Goal: Find specific page/section: Find specific page/section

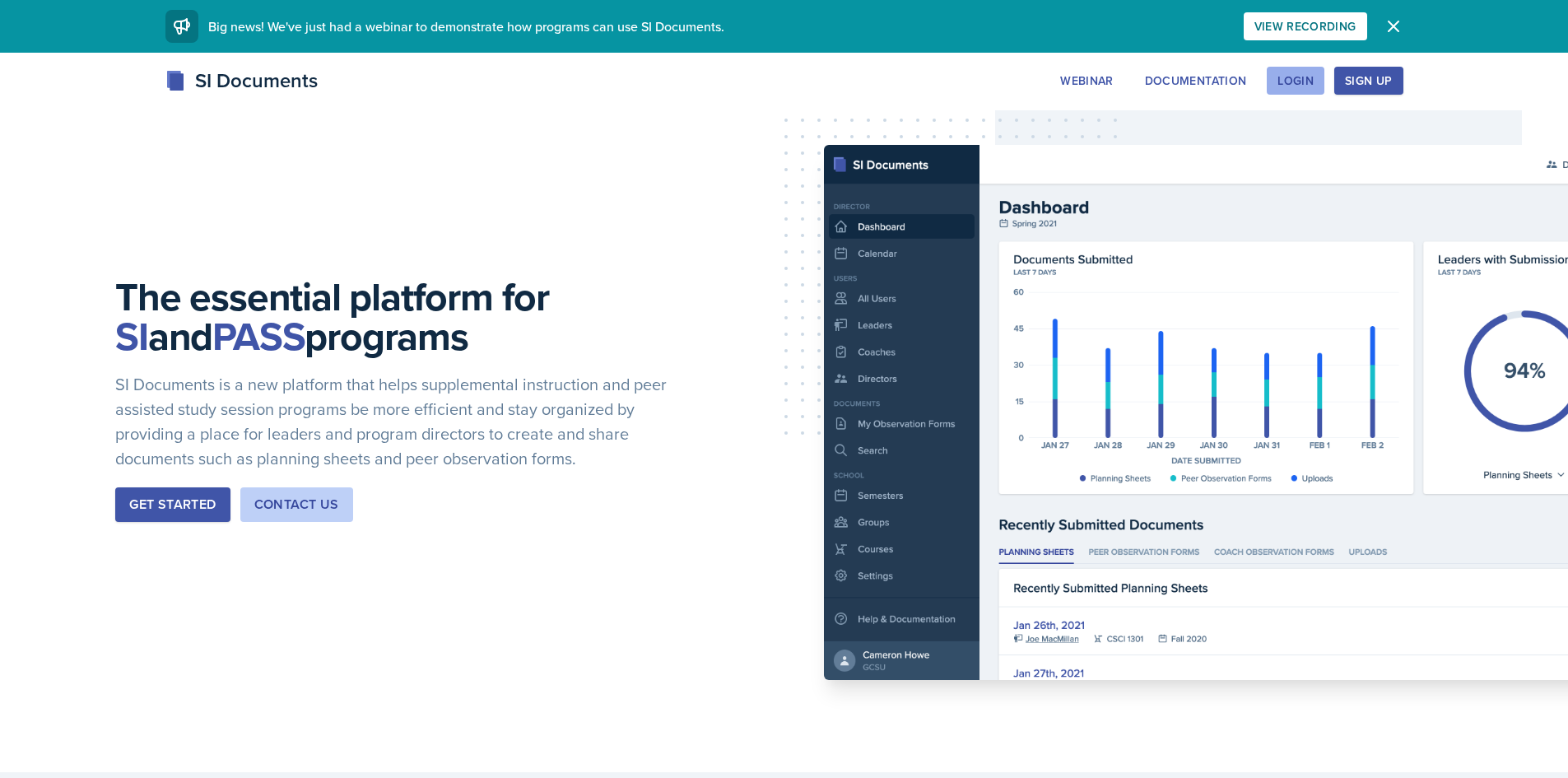
click at [1302, 82] on div "Login" at bounding box center [1296, 80] width 36 height 13
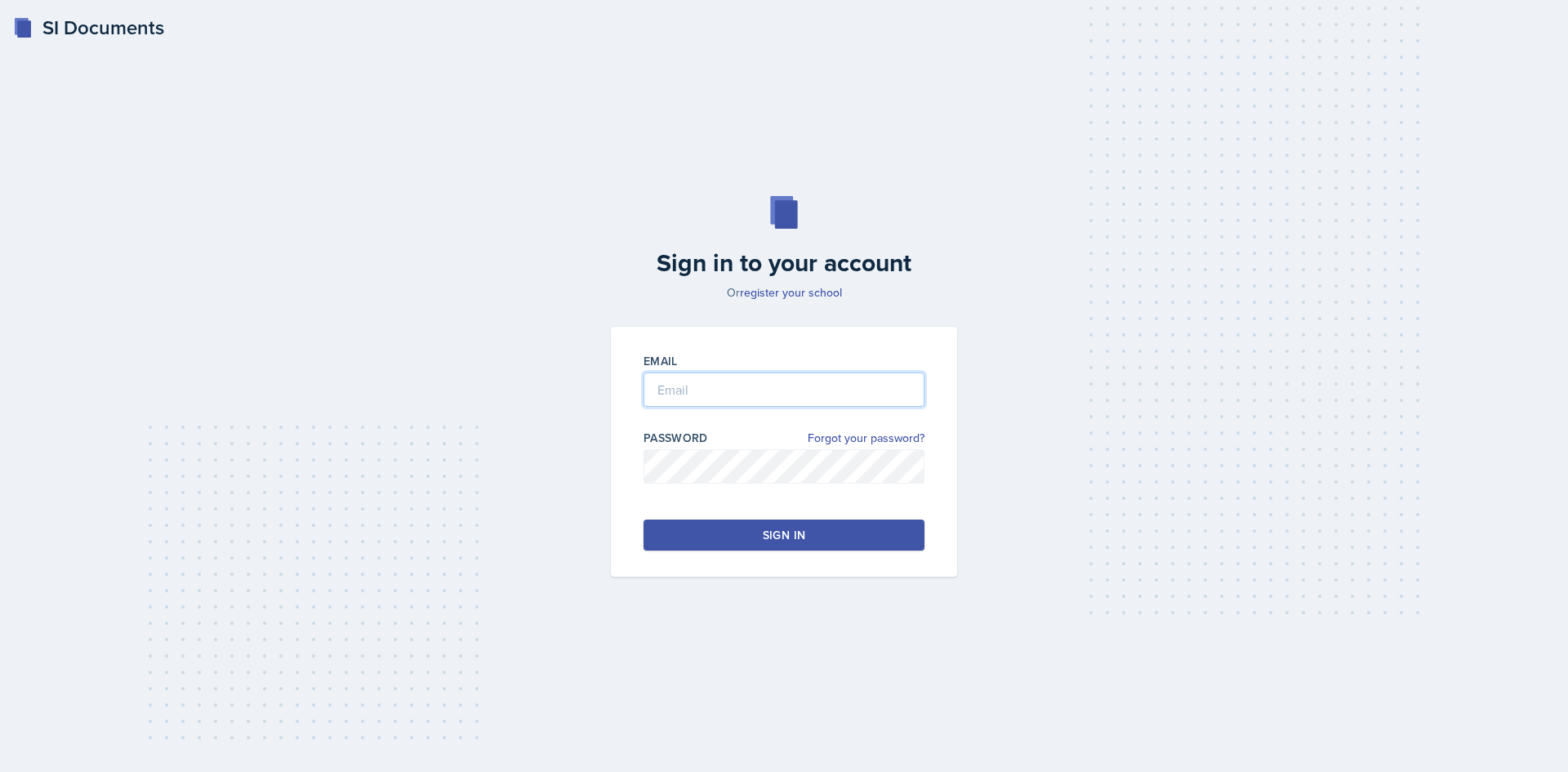
click at [750, 394] on input "email" at bounding box center [783, 390] width 281 height 34
type input "[EMAIL_ADDRESS][DOMAIN_NAME]"
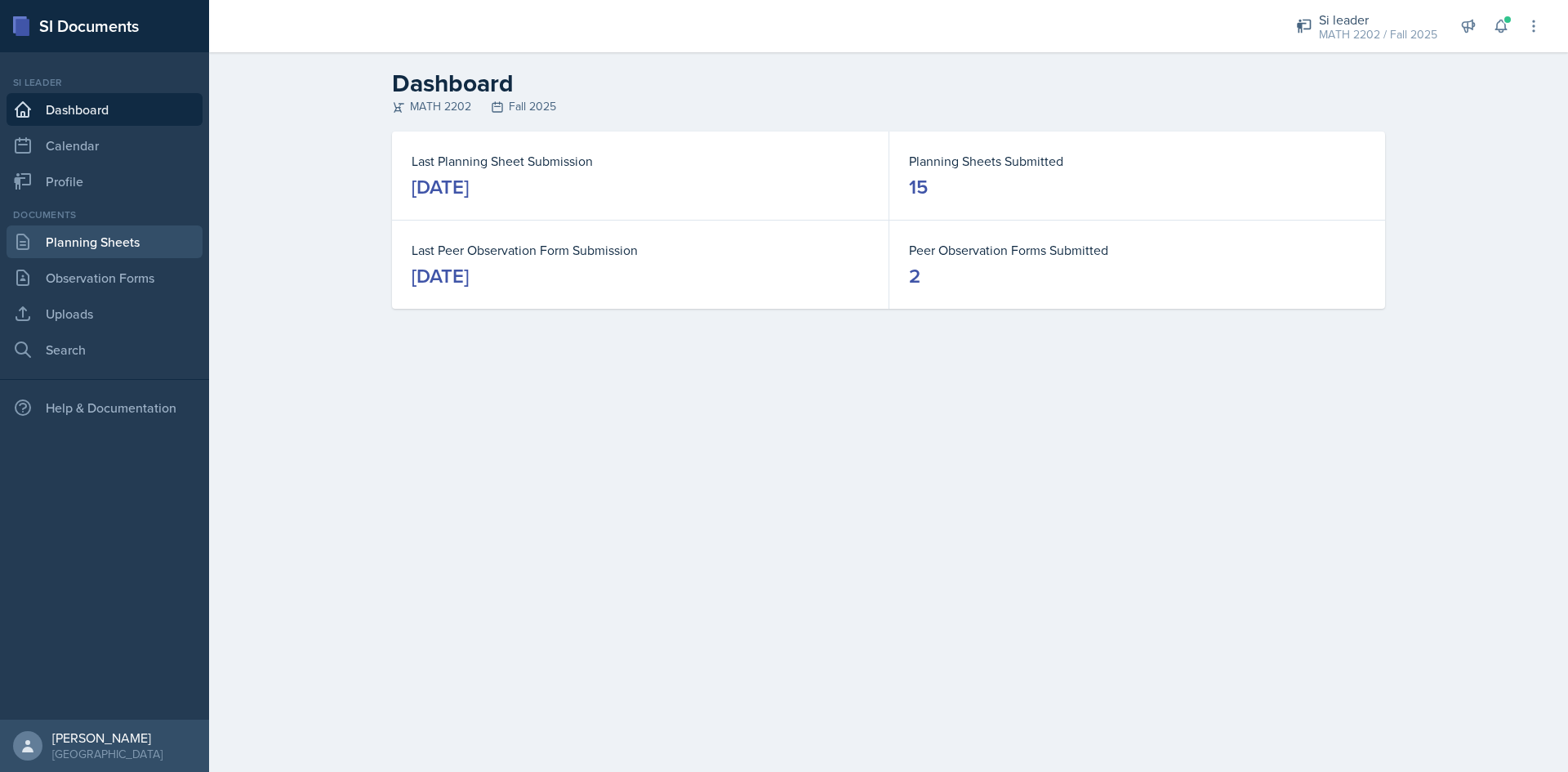
click at [40, 241] on link "Planning Sheets" at bounding box center [105, 241] width 196 height 33
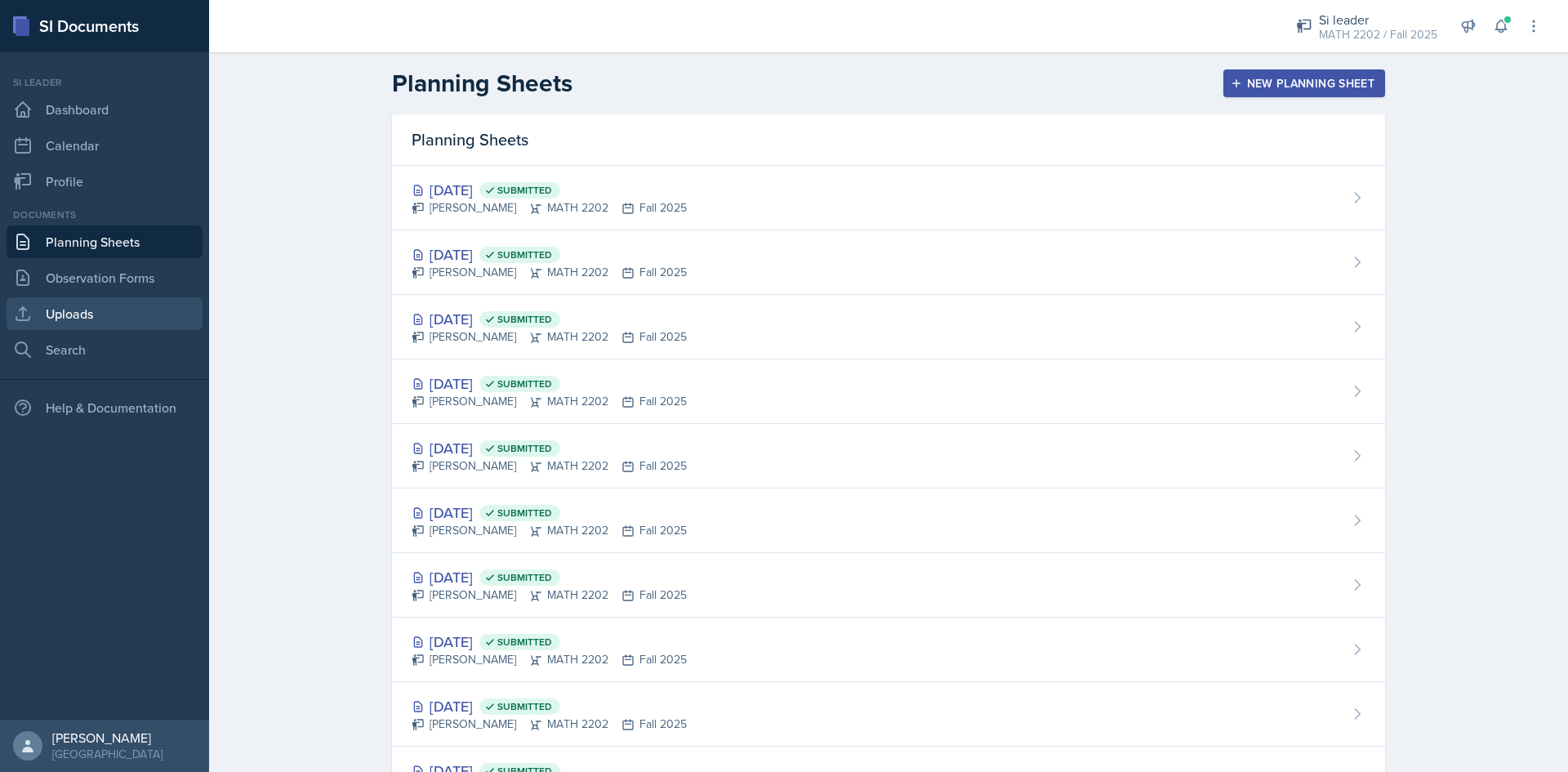
click at [99, 313] on link "Uploads" at bounding box center [105, 313] width 196 height 33
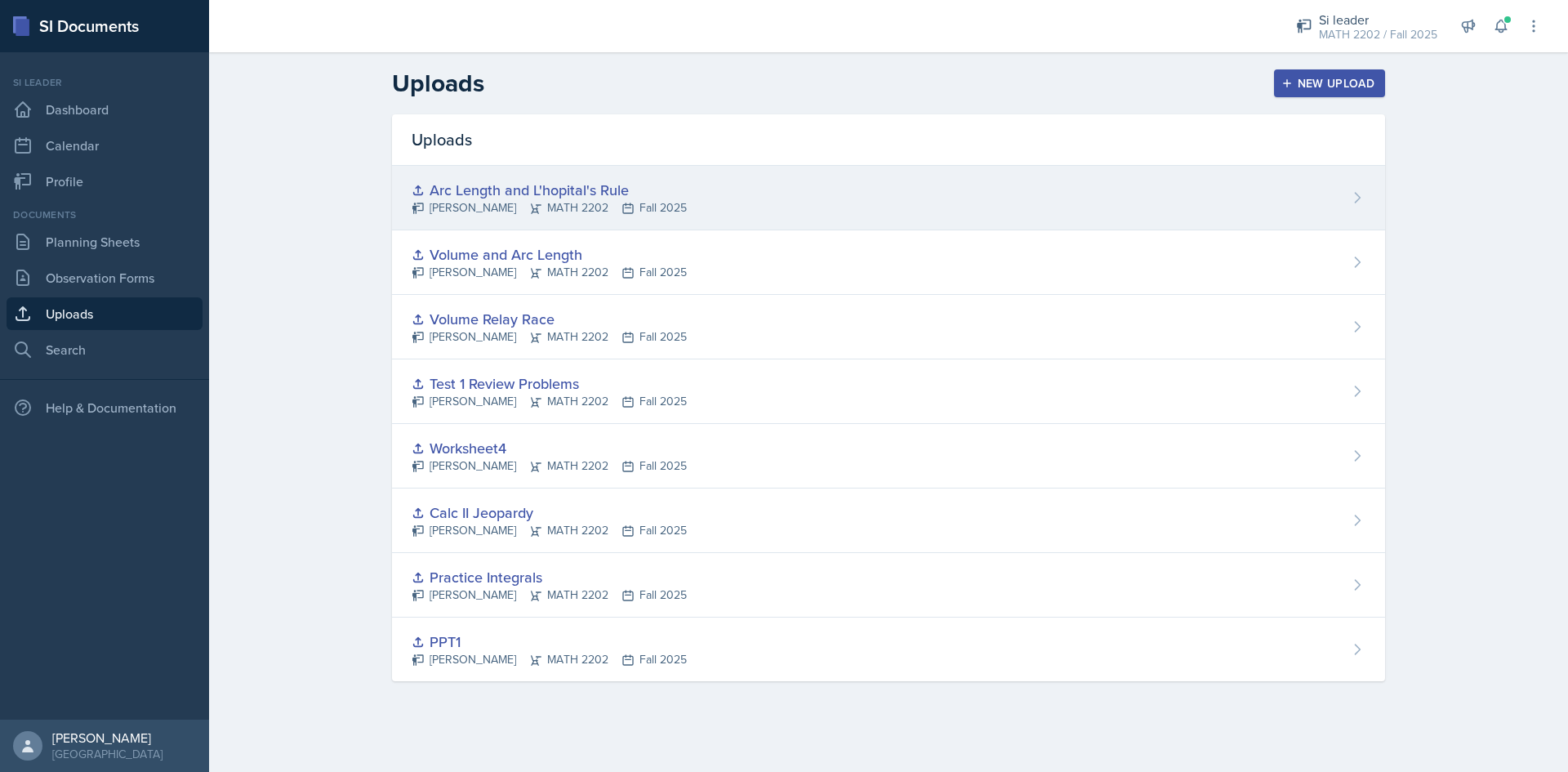
click at [713, 203] on div "Arc Length and L'hopital's Rule [PERSON_NAME] MATH 2202 Fall 2025" at bounding box center [888, 198] width 993 height 64
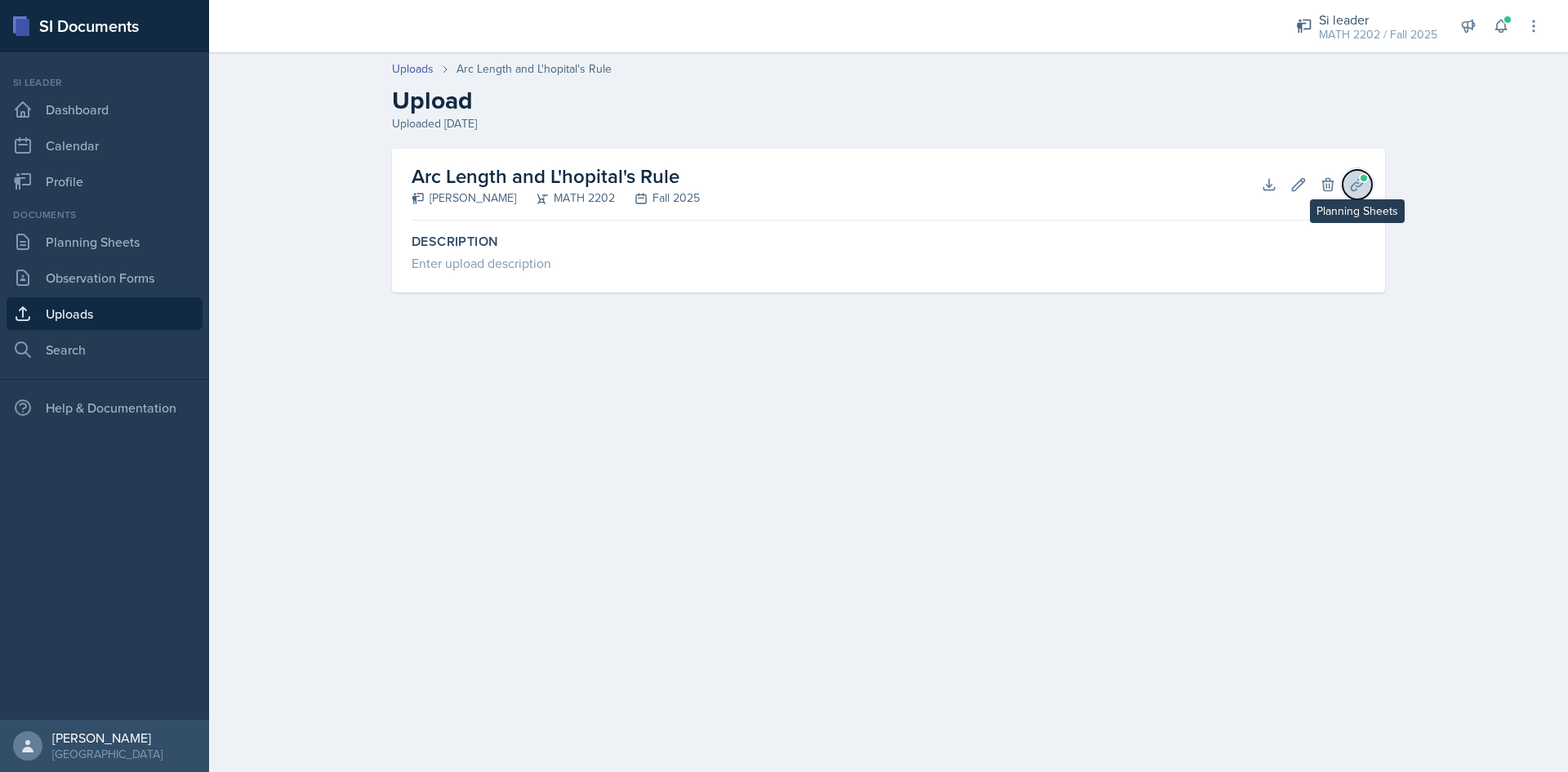
click at [1363, 190] on icon at bounding box center [1357, 184] width 16 height 16
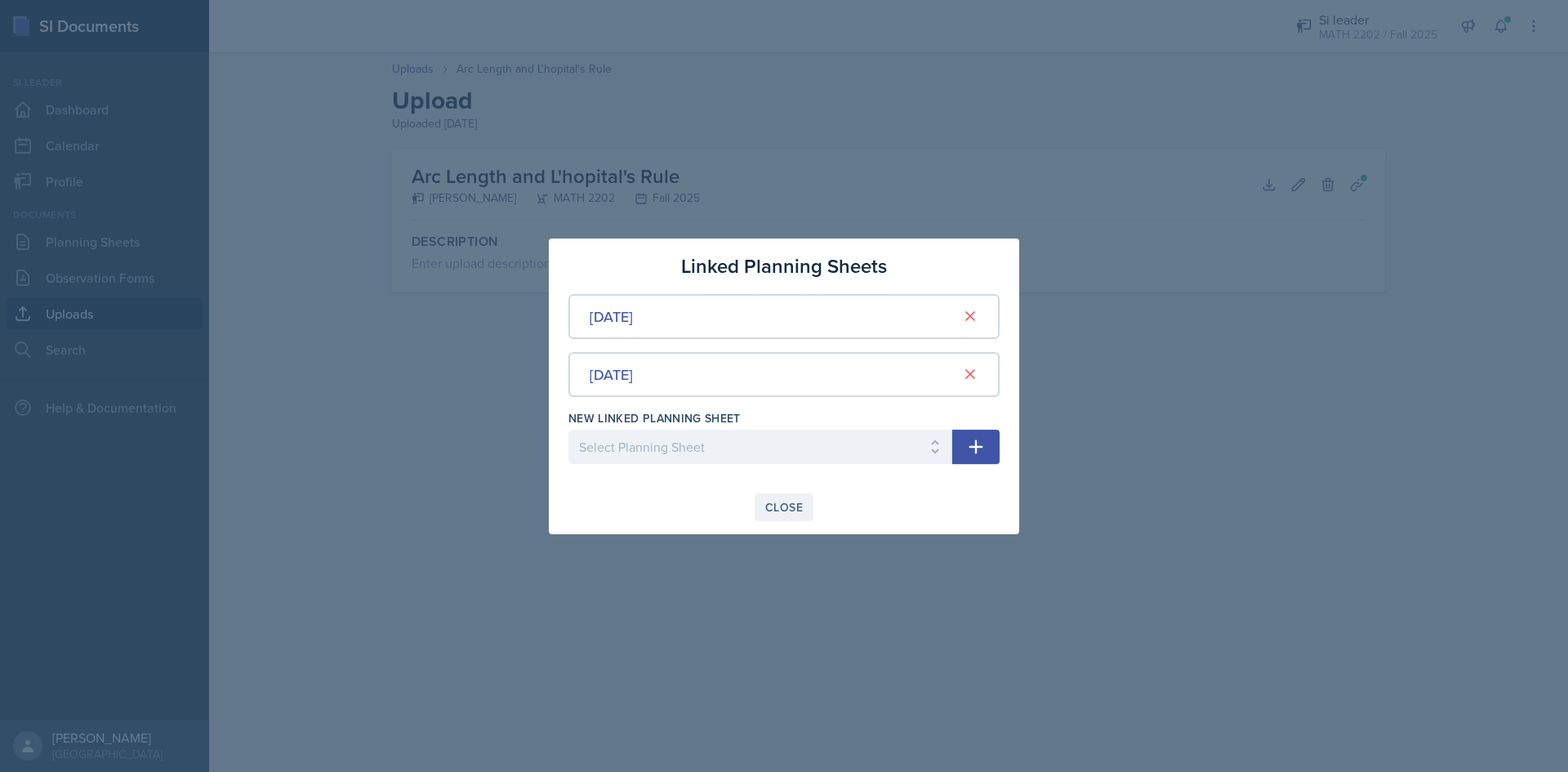
click at [780, 501] on div "Close" at bounding box center [784, 507] width 38 height 13
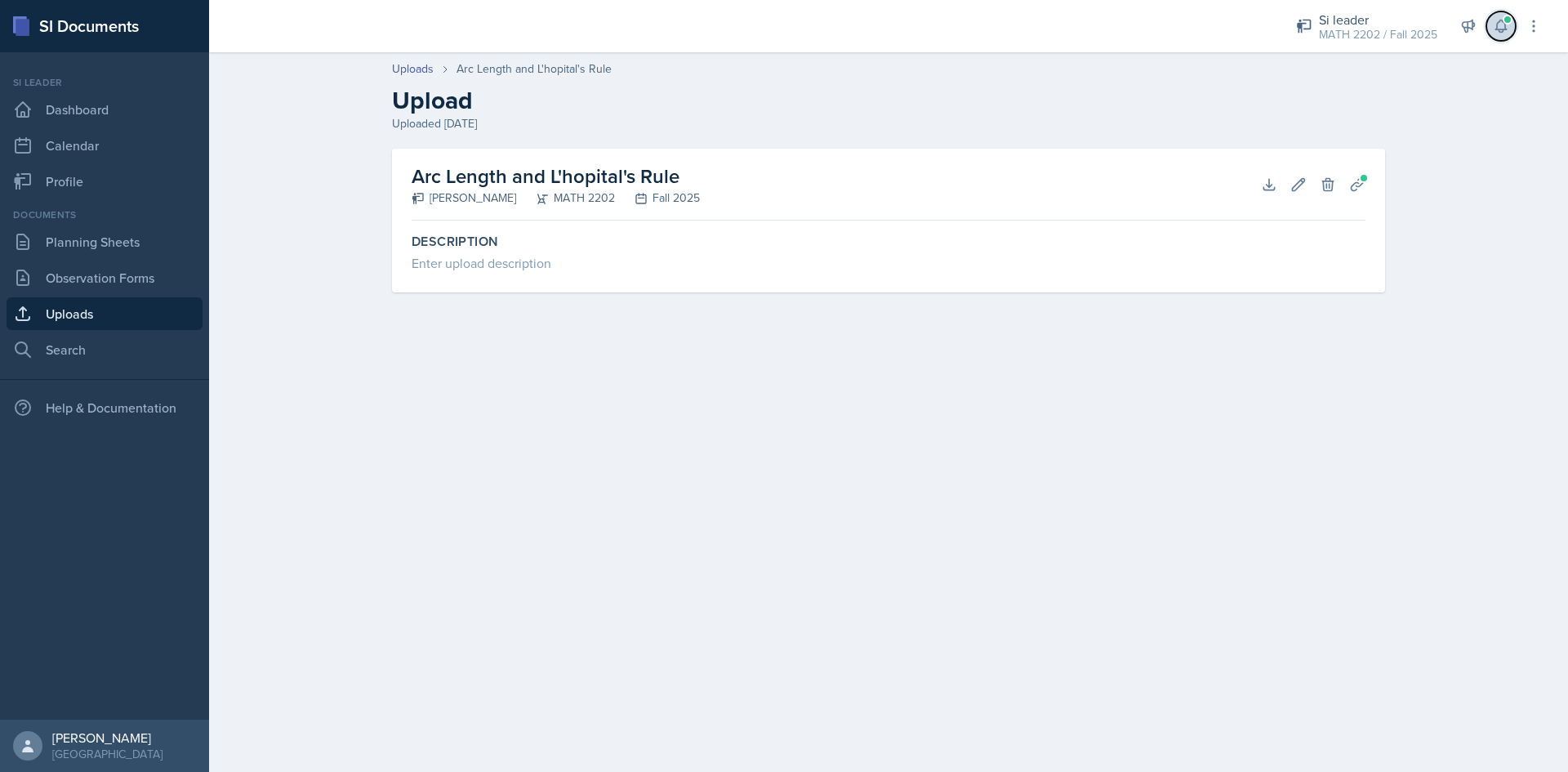
click at [1510, 25] on button at bounding box center [1501, 26] width 29 height 29
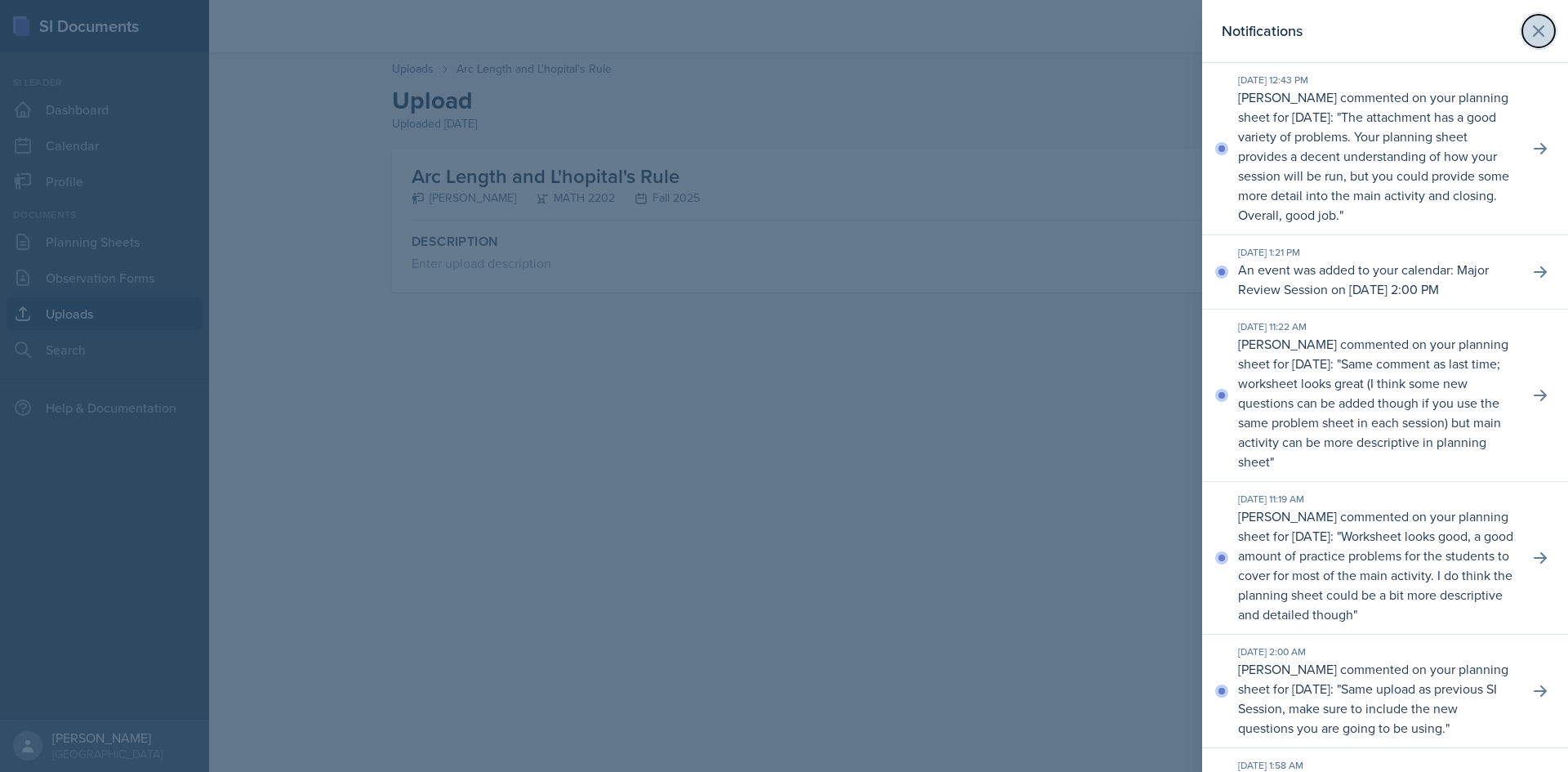
click at [1534, 27] on icon at bounding box center [1538, 30] width 9 height 9
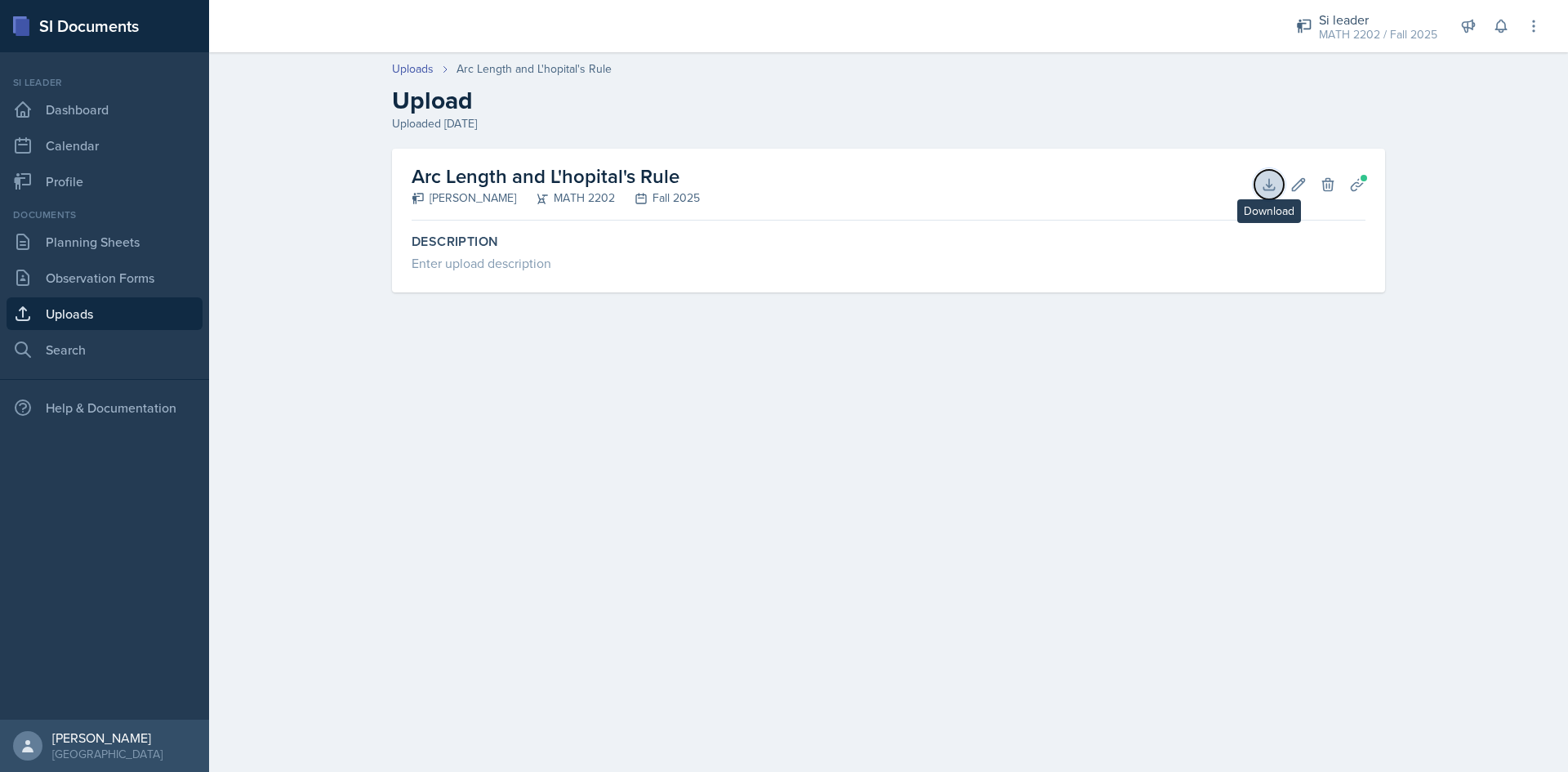
click at [1267, 186] on icon at bounding box center [1268, 184] width 16 height 16
click at [143, 232] on link "Planning Sheets" at bounding box center [105, 241] width 196 height 33
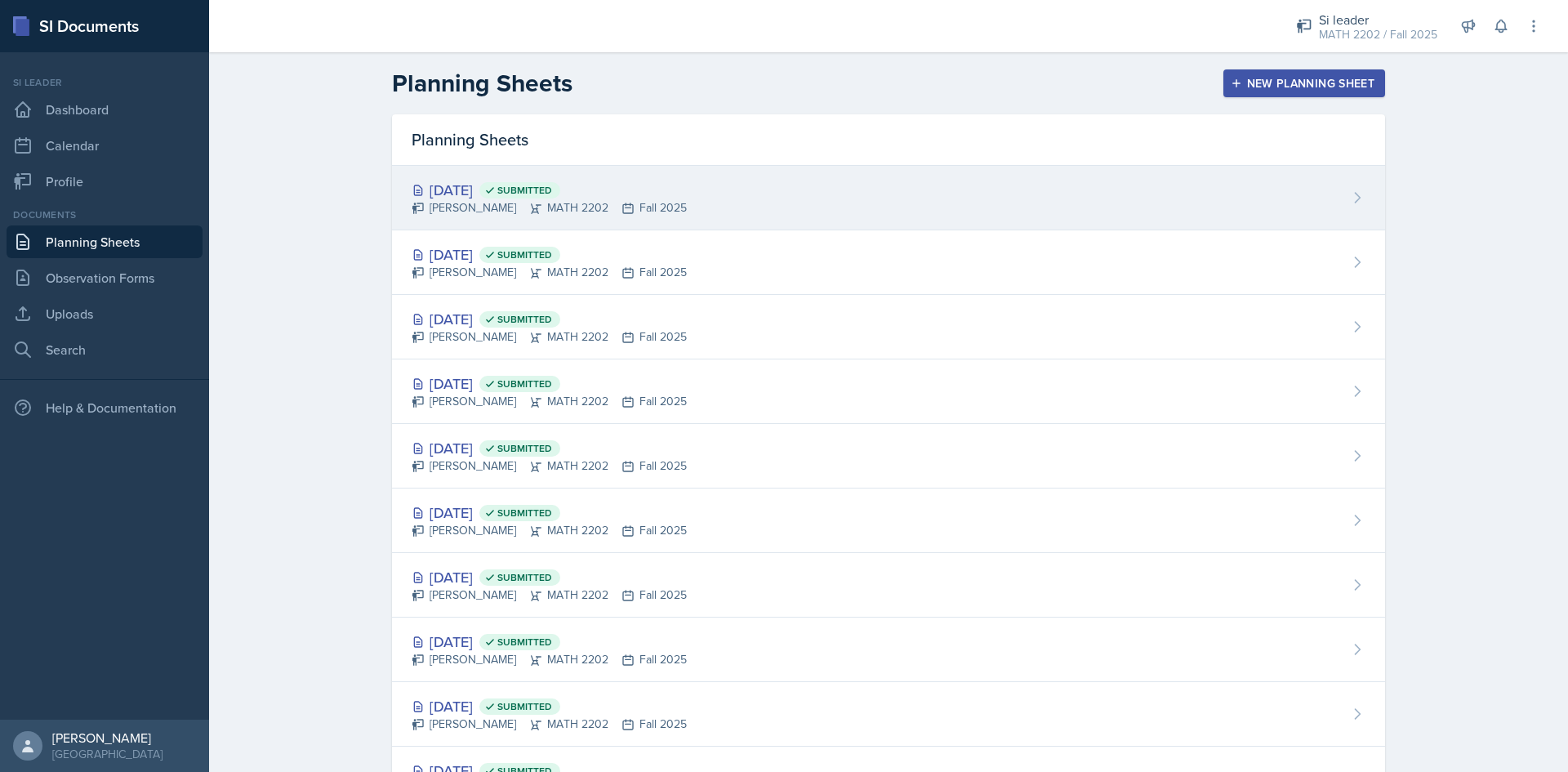
click at [678, 187] on div "[DATE] Submitted [PERSON_NAME] MATH 2202 Fall 2025" at bounding box center [888, 198] width 993 height 64
